Goal: Transaction & Acquisition: Obtain resource

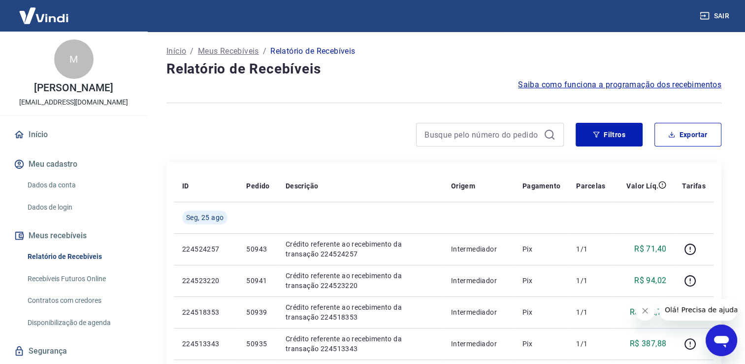
click at [84, 252] on link "Relatório de Recebíveis" at bounding box center [80, 256] width 112 height 20
click at [678, 138] on button "Exportar" at bounding box center [688, 135] width 67 height 24
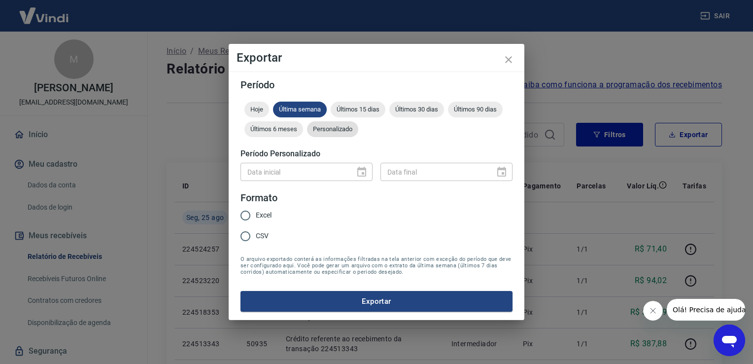
click at [339, 129] on span "Personalizado" at bounding box center [332, 128] width 51 height 7
click at [360, 174] on icon "Choose date" at bounding box center [362, 172] width 12 height 12
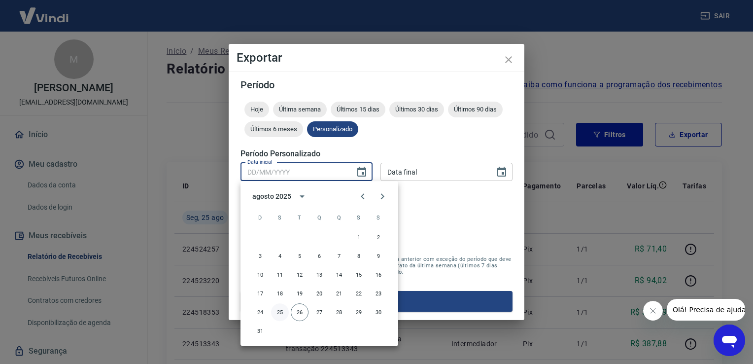
click at [280, 310] on button "25" at bounding box center [280, 312] width 18 height 18
type input "25/08/2025"
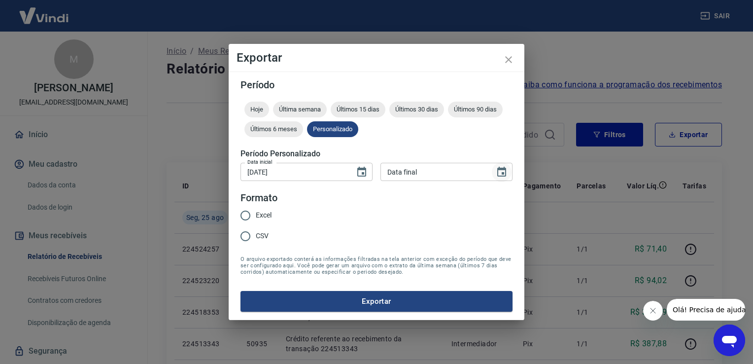
click at [501, 170] on icon "Choose date" at bounding box center [502, 172] width 12 height 12
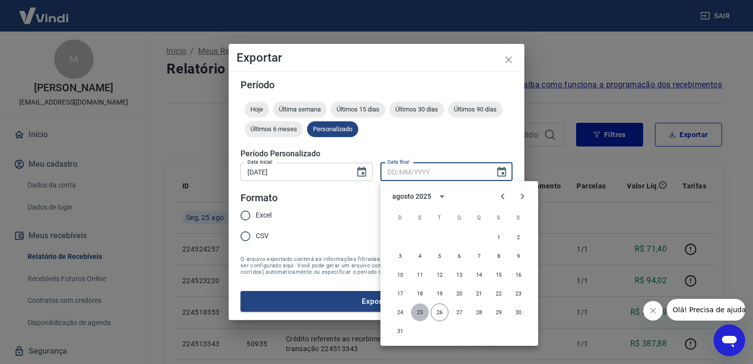
click at [419, 310] on button "25" at bounding box center [420, 312] width 18 height 18
type input "25/08/2025"
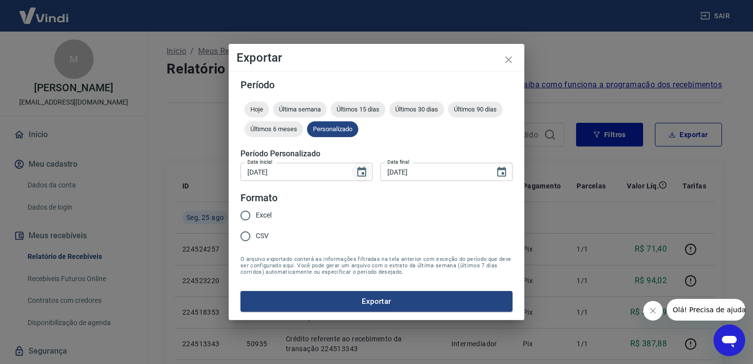
click at [363, 172] on icon "Choose date, selected date is 25 de ago de 2025" at bounding box center [361, 171] width 9 height 10
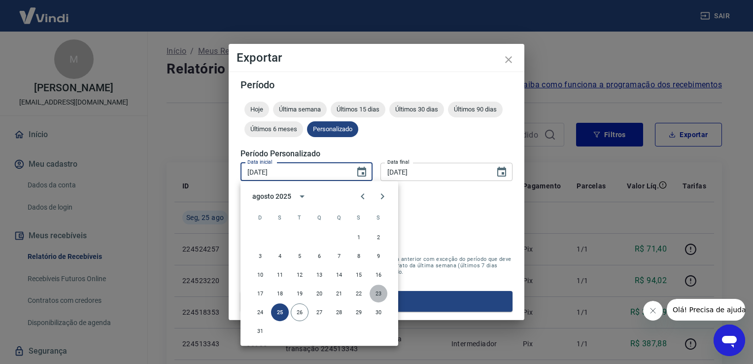
click at [374, 292] on button "23" at bounding box center [378, 293] width 18 height 18
type input "23/08/2025"
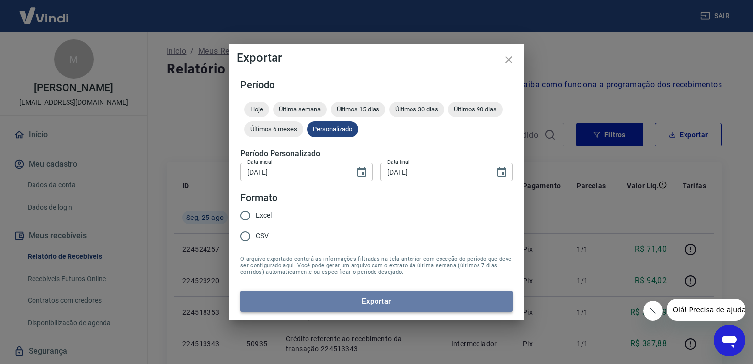
click at [386, 296] on button "Exportar" at bounding box center [376, 301] width 272 height 21
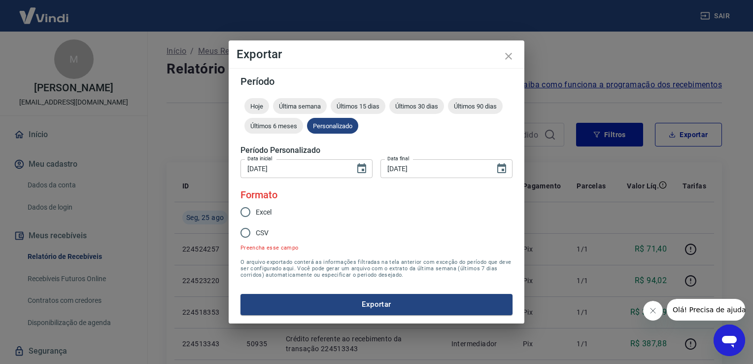
click at [246, 211] on input "Excel" at bounding box center [245, 211] width 21 height 21
radio input "true"
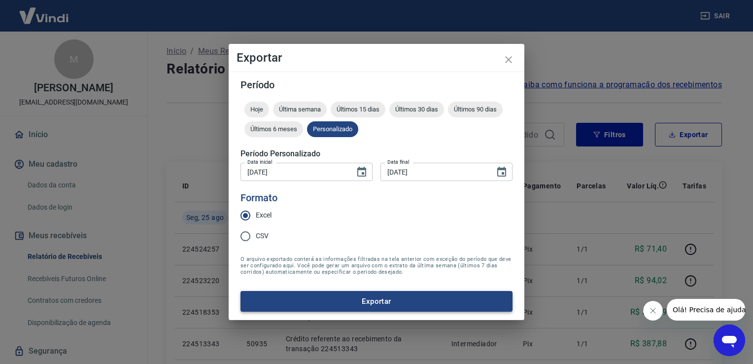
click at [370, 300] on button "Exportar" at bounding box center [376, 301] width 272 height 21
